Goal: Browse casually

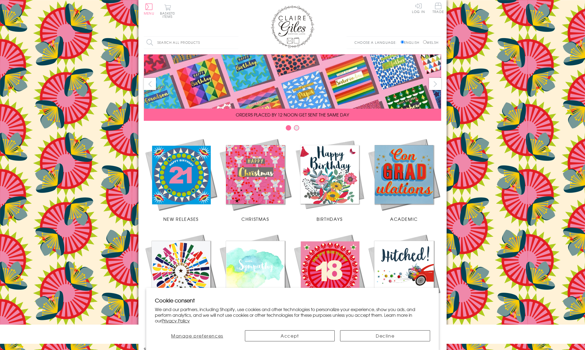
scroll to position [117, 0]
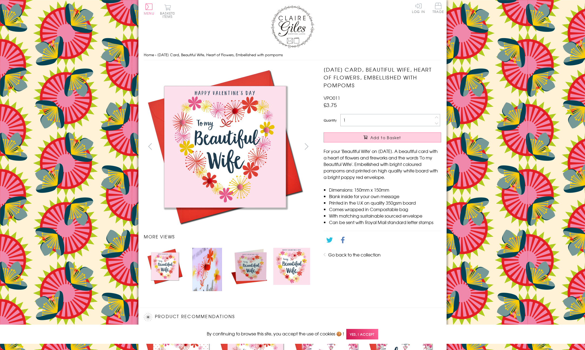
scroll to position [214, 0]
